Goal: Complete application form

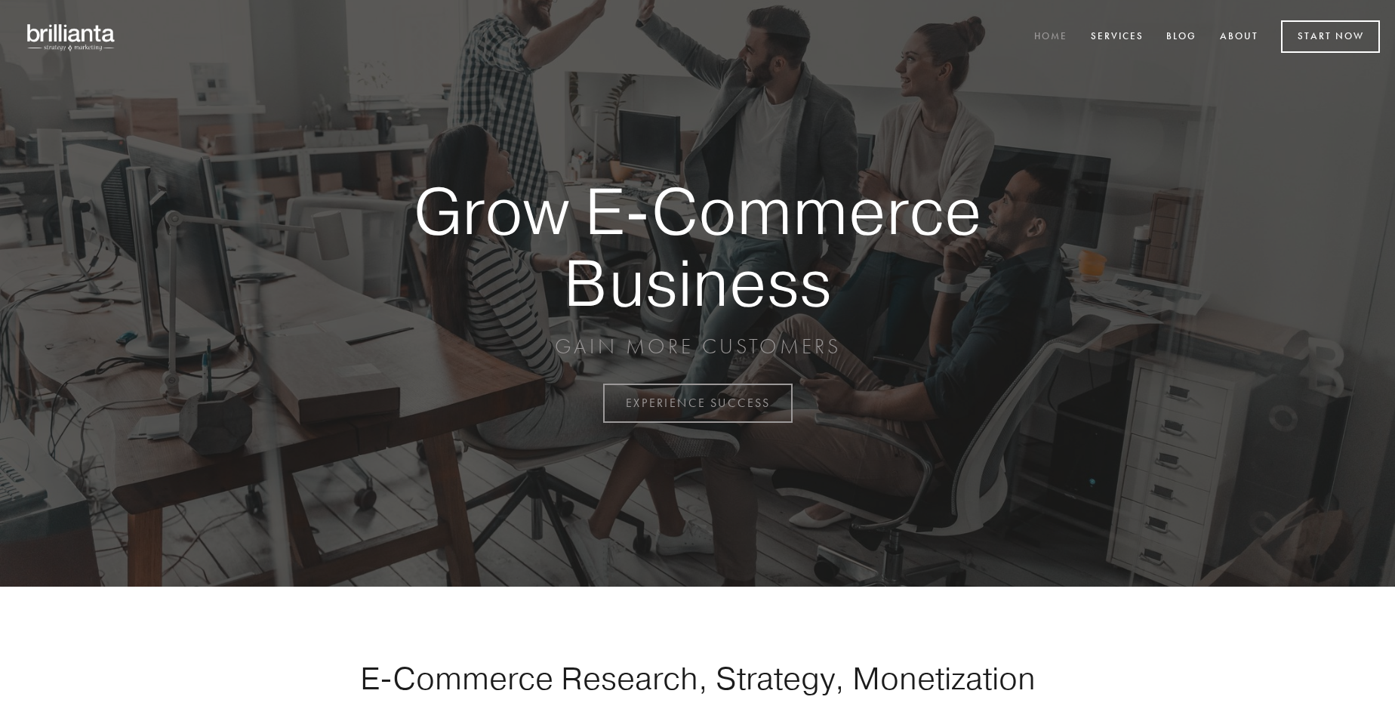
scroll to position [3958, 0]
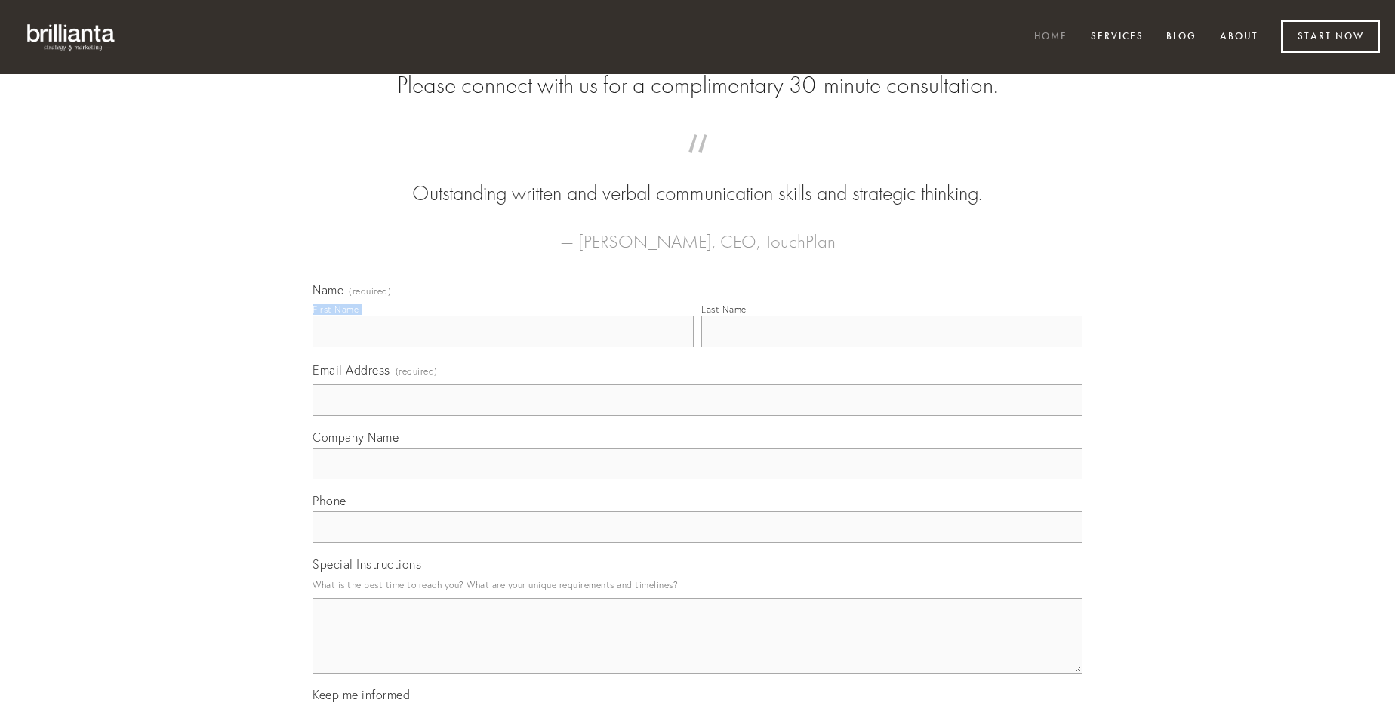
type input "[PERSON_NAME]"
click at [892, 347] on input "Last Name" at bounding box center [891, 332] width 381 height 32
type input "[PERSON_NAME]"
click at [698, 416] on input "Email Address (required)" at bounding box center [698, 400] width 770 height 32
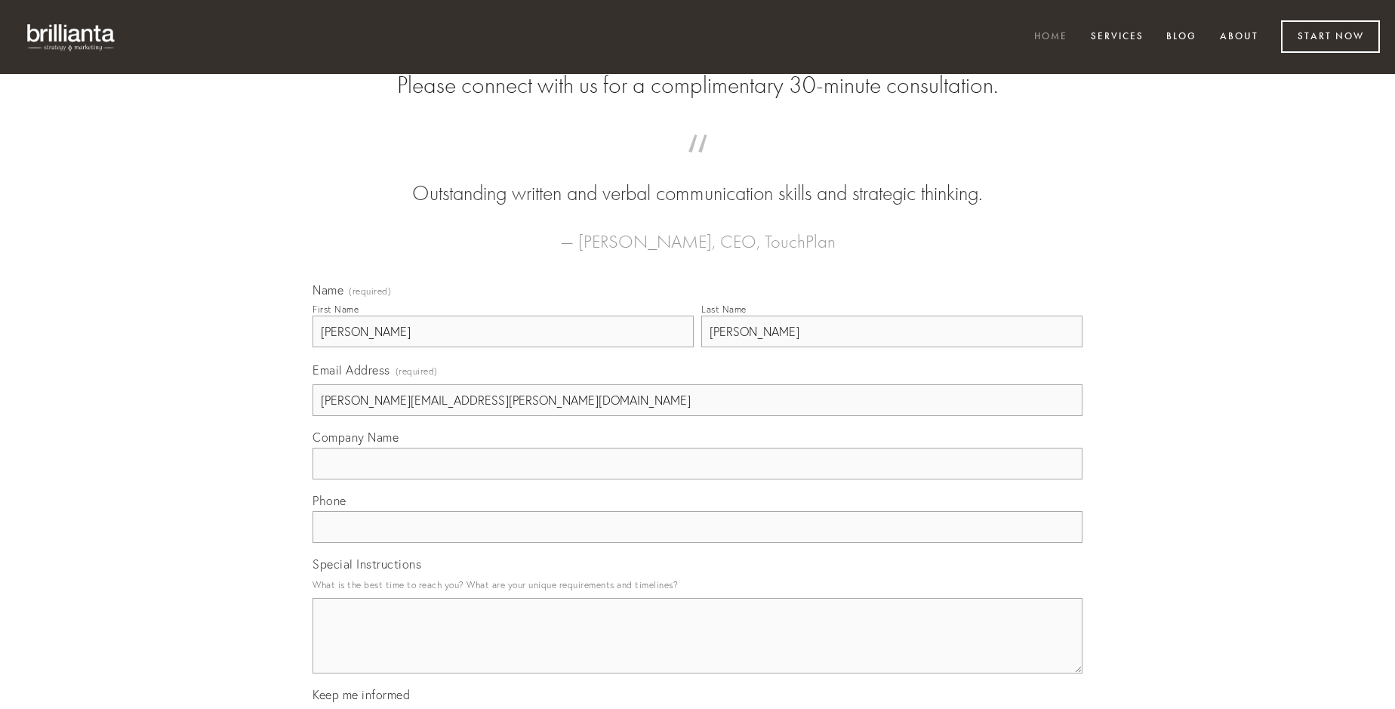
type input "[PERSON_NAME][EMAIL_ADDRESS][PERSON_NAME][DOMAIN_NAME]"
click at [698, 479] on input "Company Name" at bounding box center [698, 464] width 770 height 32
type input "desidero"
click at [698, 543] on input "text" at bounding box center [698, 527] width 770 height 32
click at [698, 649] on textarea "Special Instructions" at bounding box center [698, 636] width 770 height 76
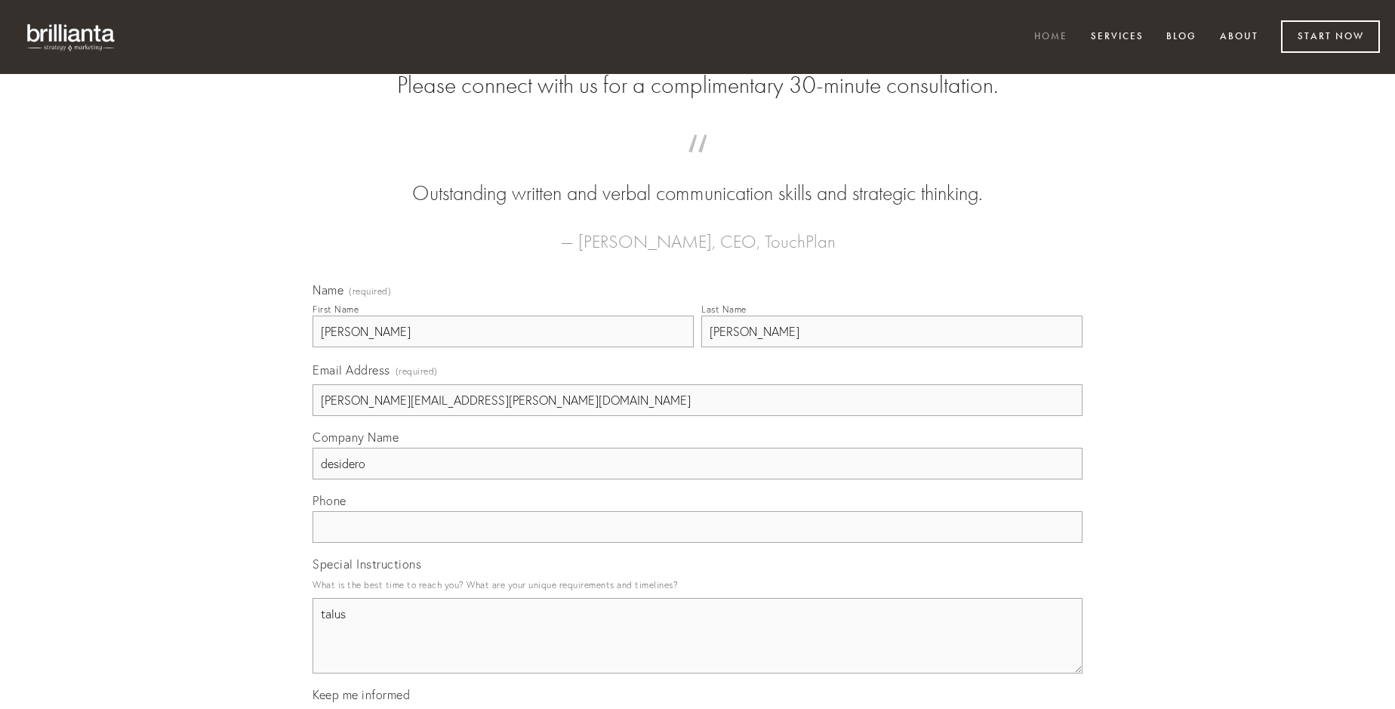
type textarea "talus"
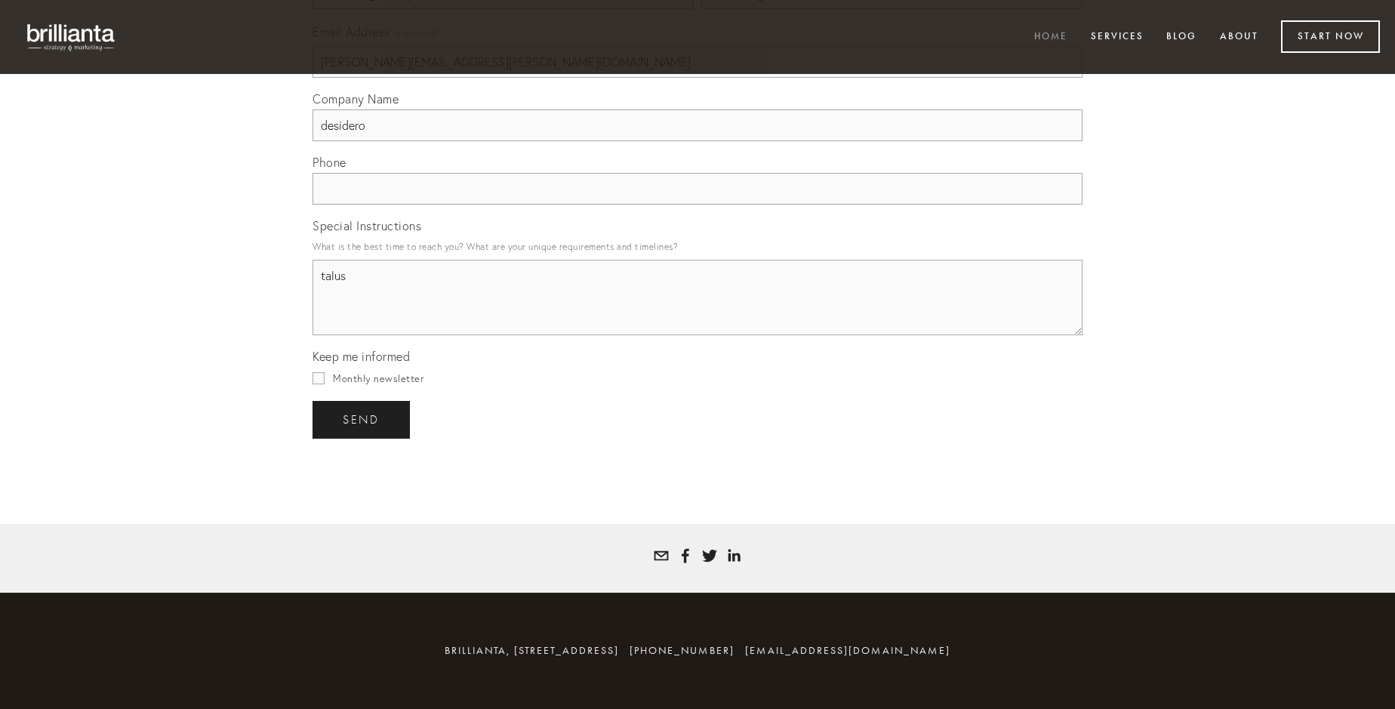
click at [362, 419] on span "send" at bounding box center [361, 420] width 37 height 14
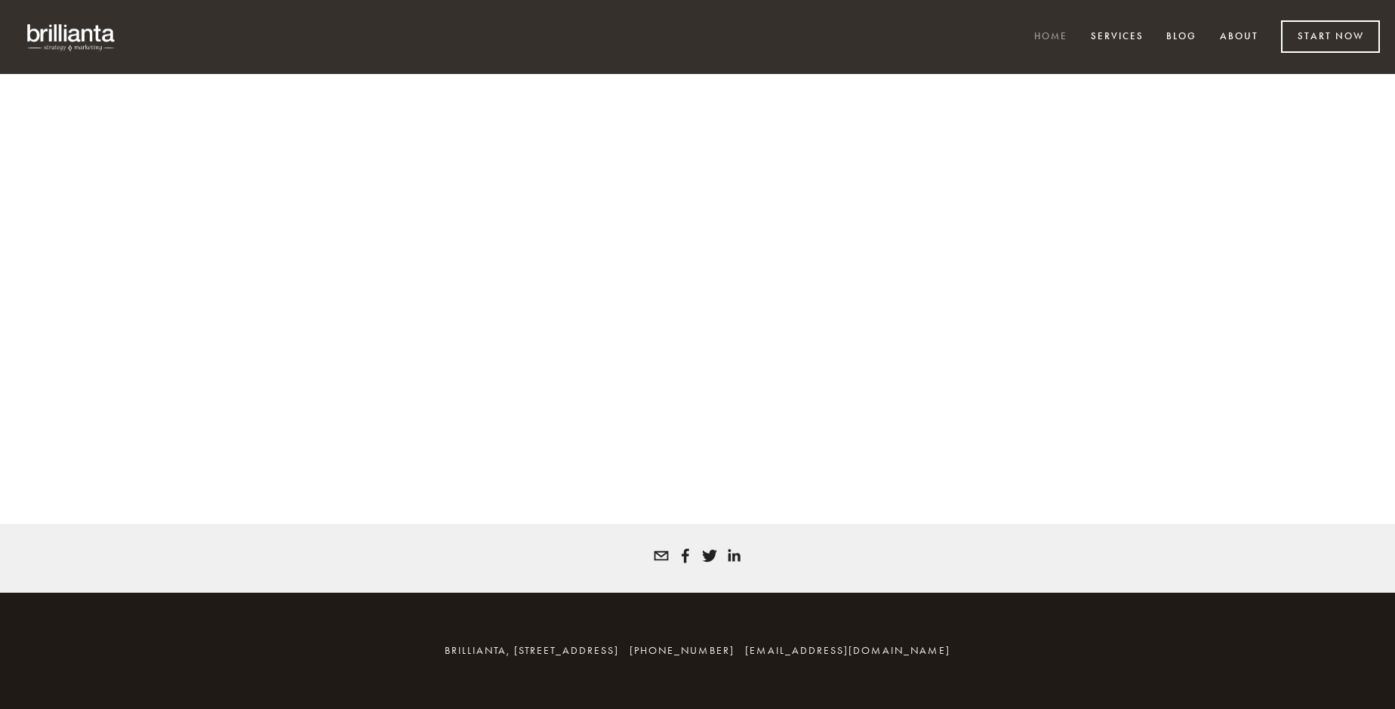
scroll to position [3938, 0]
